Goal: Obtain resource: Download file/media

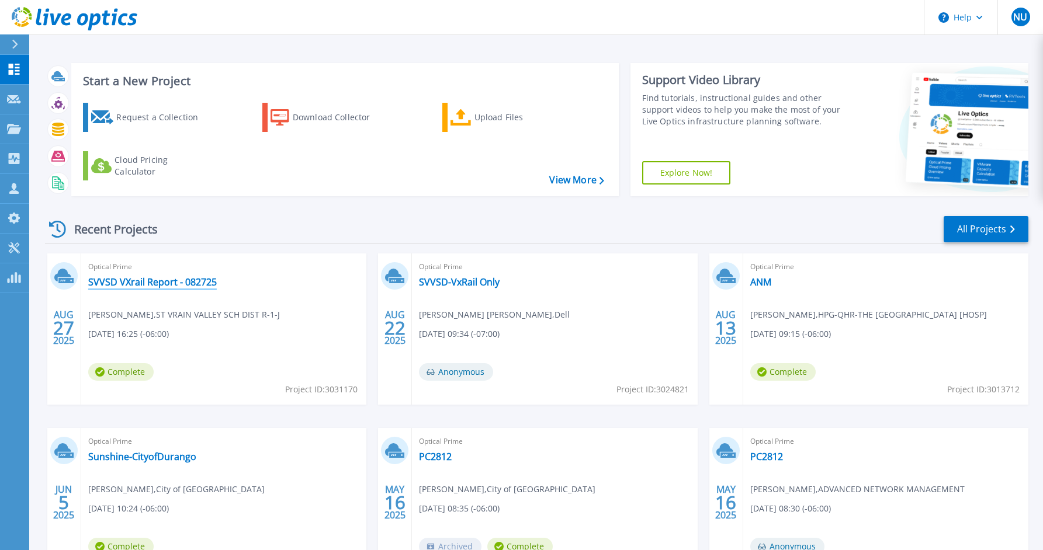
click at [196, 280] on link "SVVSD VXrail Report - 082725" at bounding box center [152, 282] width 129 height 12
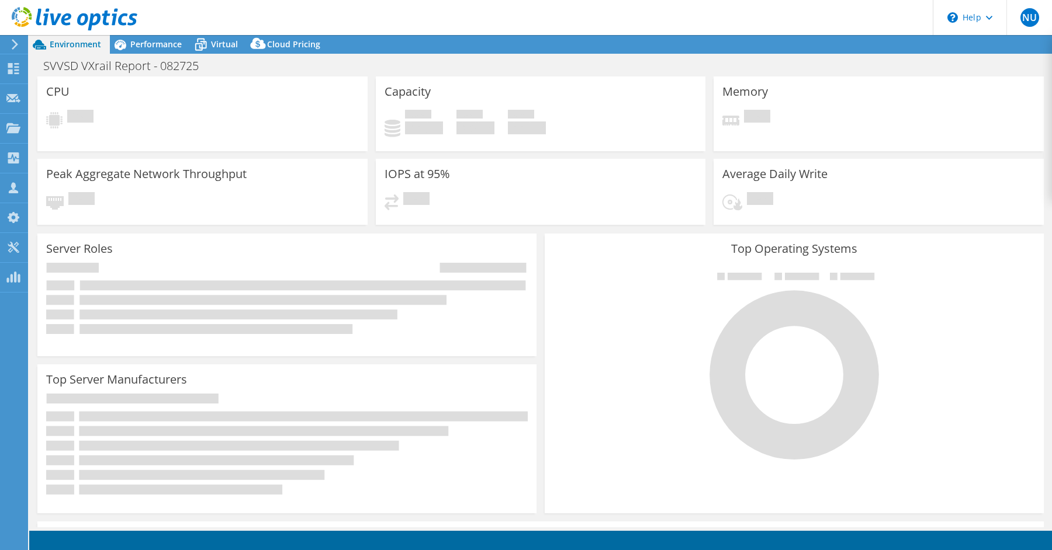
select select "USD"
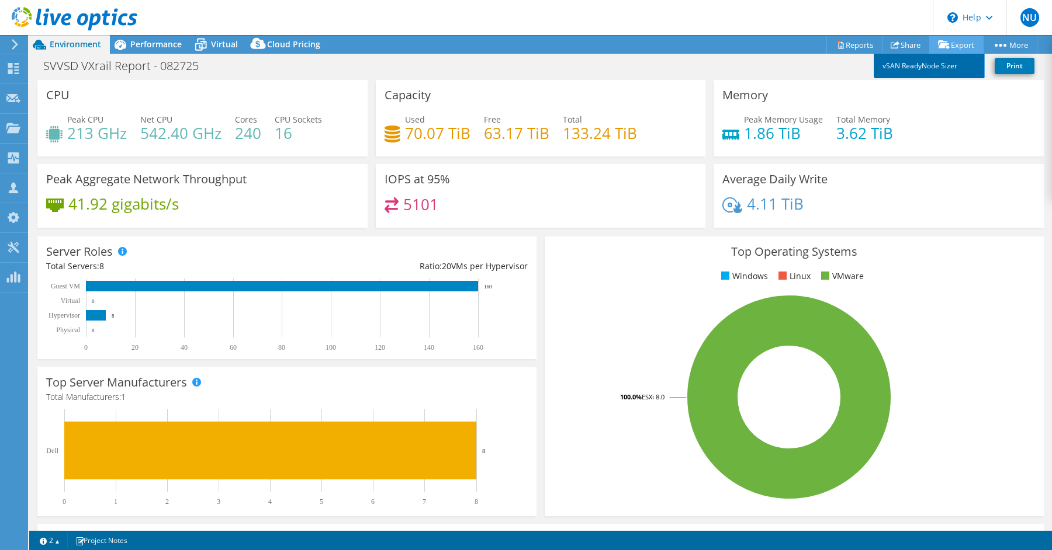
click at [934, 65] on link "vSAN ReadyNode Sizer" at bounding box center [928, 66] width 111 height 25
click at [843, 40] on link "Reports" at bounding box center [854, 45] width 56 height 18
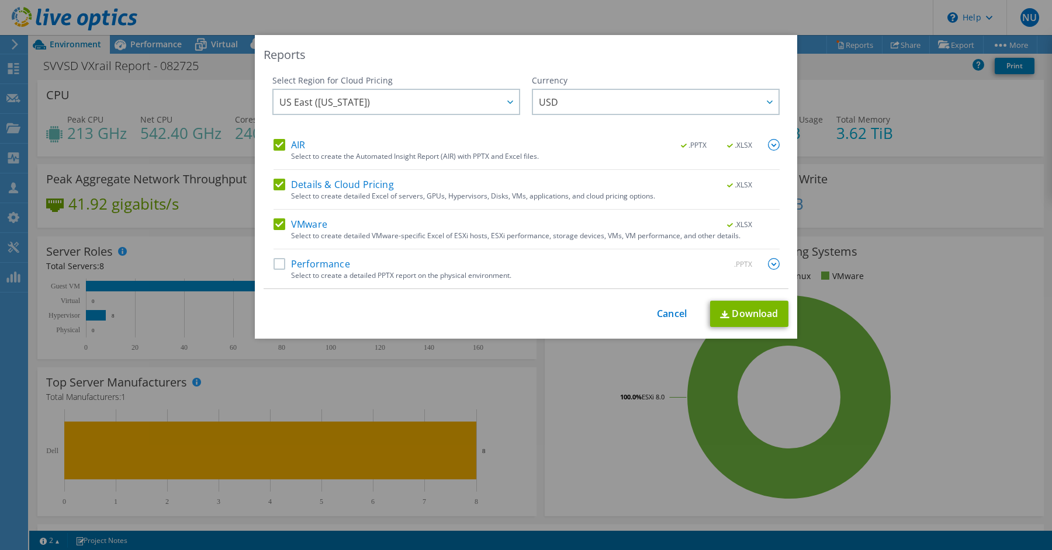
click at [273, 148] on label "AIR" at bounding box center [289, 145] width 32 height 12
click at [0, 0] on input "AIR" at bounding box center [0, 0] width 0 height 0
click at [274, 179] on label "Details & Cloud Pricing" at bounding box center [333, 185] width 120 height 12
click at [0, 0] on input "Details & Cloud Pricing" at bounding box center [0, 0] width 0 height 0
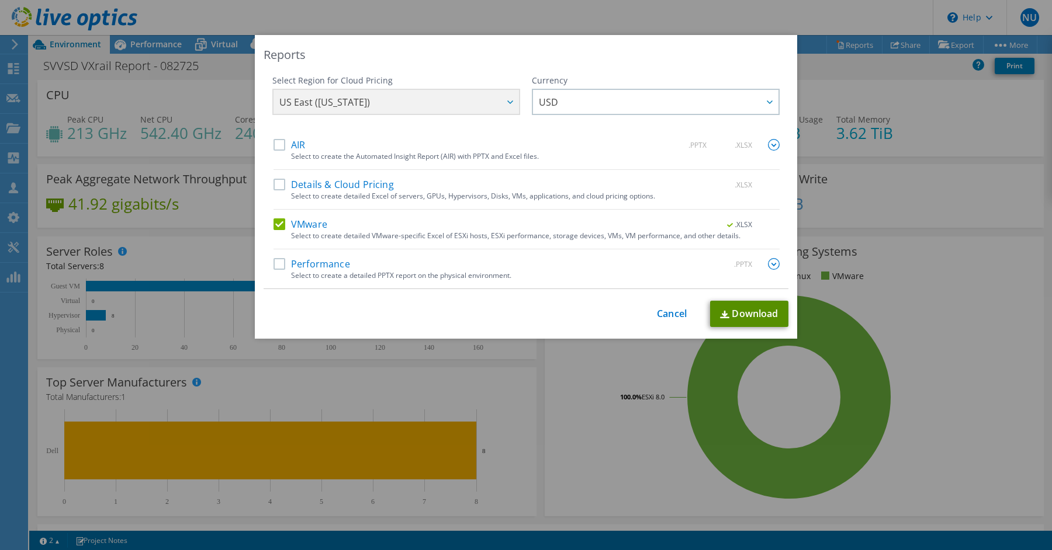
click at [751, 316] on link "Download" at bounding box center [749, 314] width 78 height 26
click at [690, 314] on div "This process may take a while, please wait... Cancel Download" at bounding box center [526, 314] width 525 height 26
click at [665, 310] on link "Cancel" at bounding box center [672, 313] width 30 height 11
